Goal: Navigation & Orientation: Go to known website

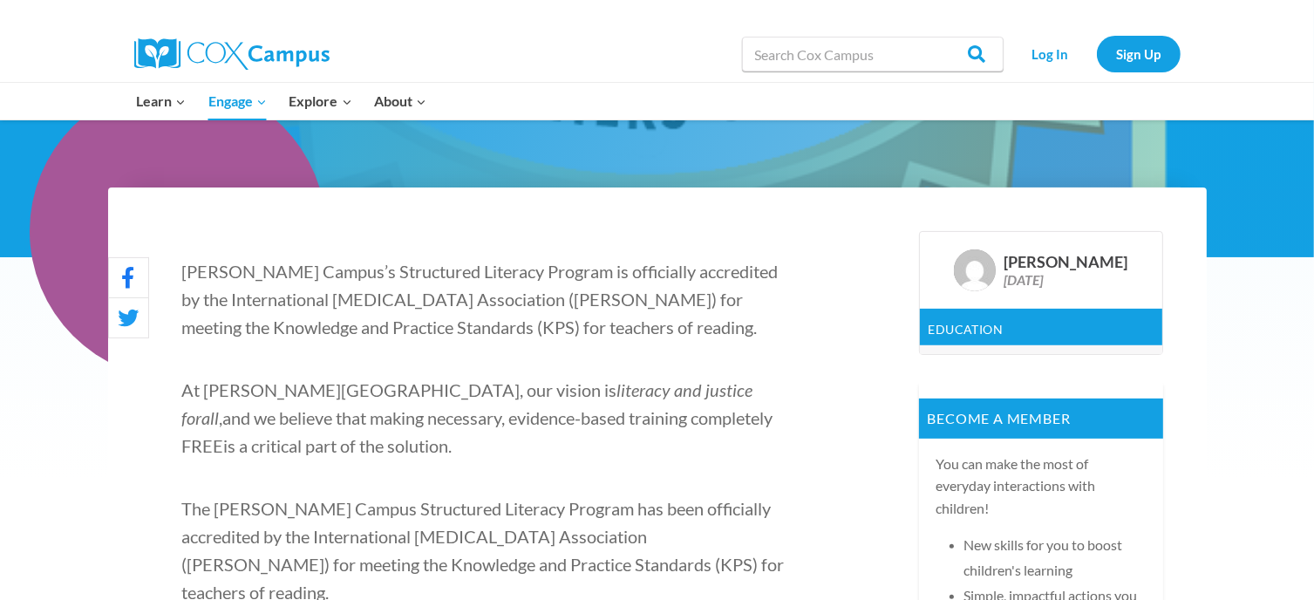
scroll to position [405, 0]
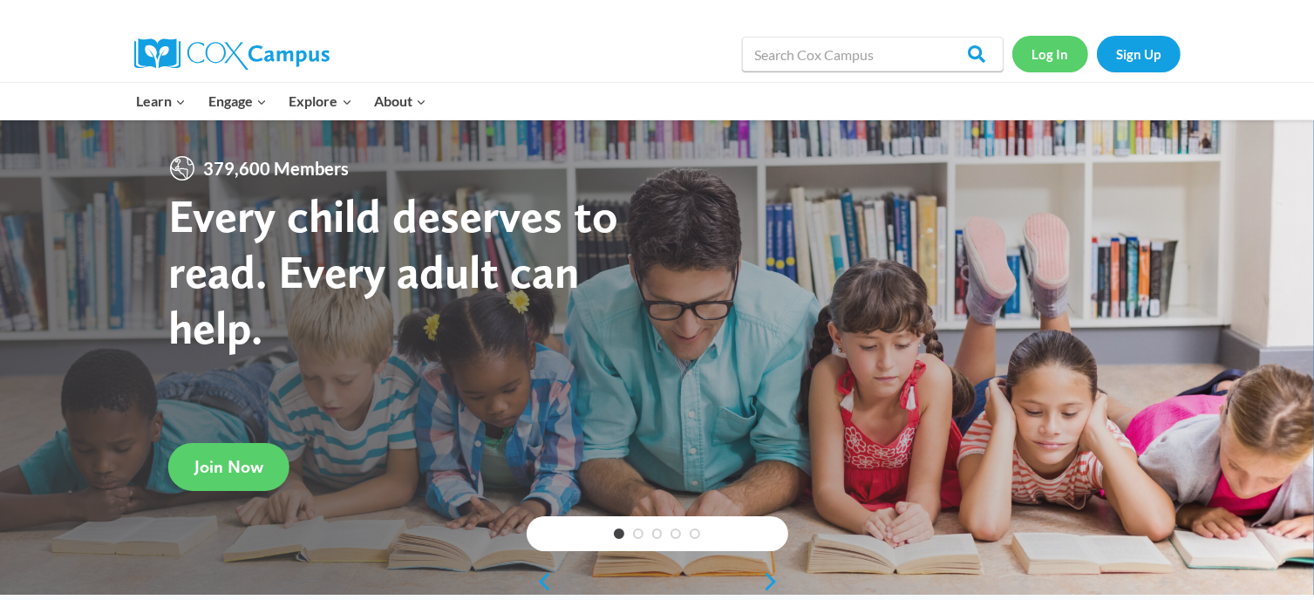
click at [1043, 50] on link "Log In" at bounding box center [1050, 54] width 76 height 36
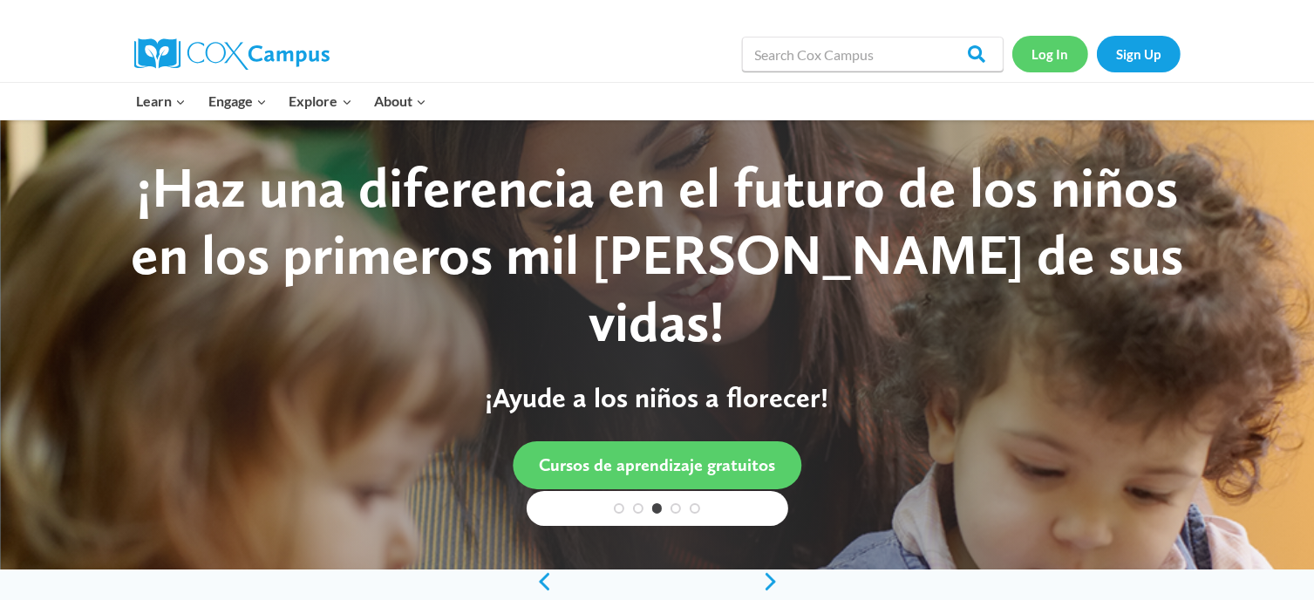
click at [1044, 47] on link "Log In" at bounding box center [1050, 54] width 76 height 36
